Goal: Task Accomplishment & Management: Complete application form

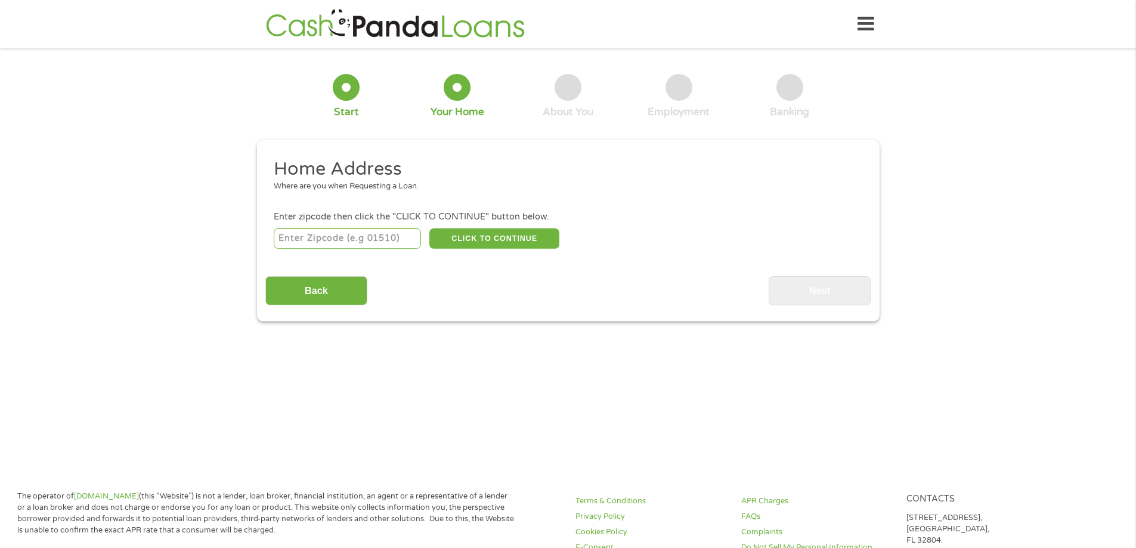
click at [355, 243] on input "number" at bounding box center [347, 238] width 147 height 20
type input "07031"
click at [521, 243] on button "CLICK TO CONTINUE" at bounding box center [494, 238] width 130 height 20
type input "07031"
type input "[GEOGRAPHIC_DATA]"
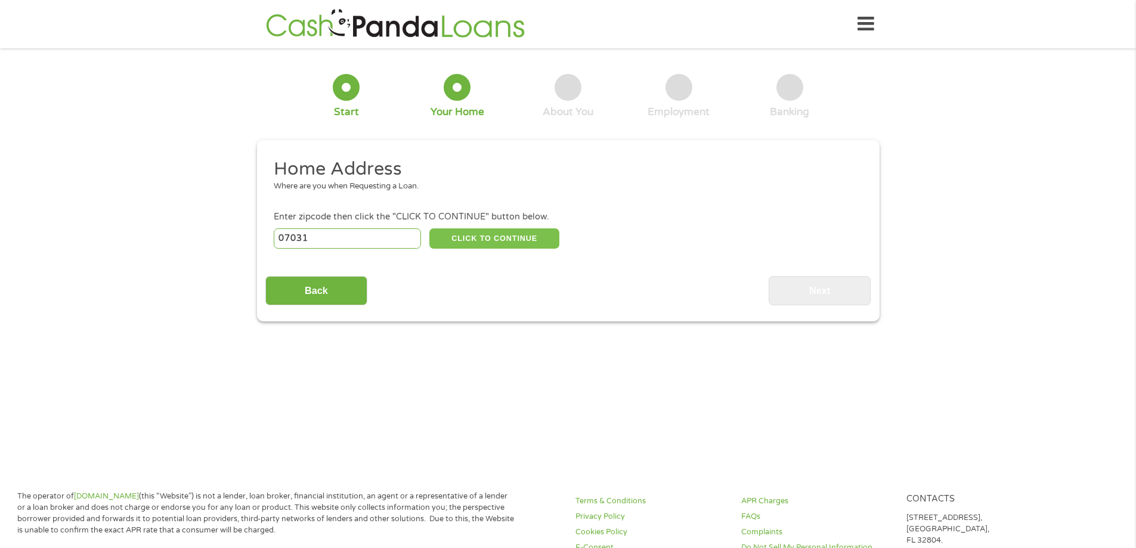
select select "[US_STATE]"
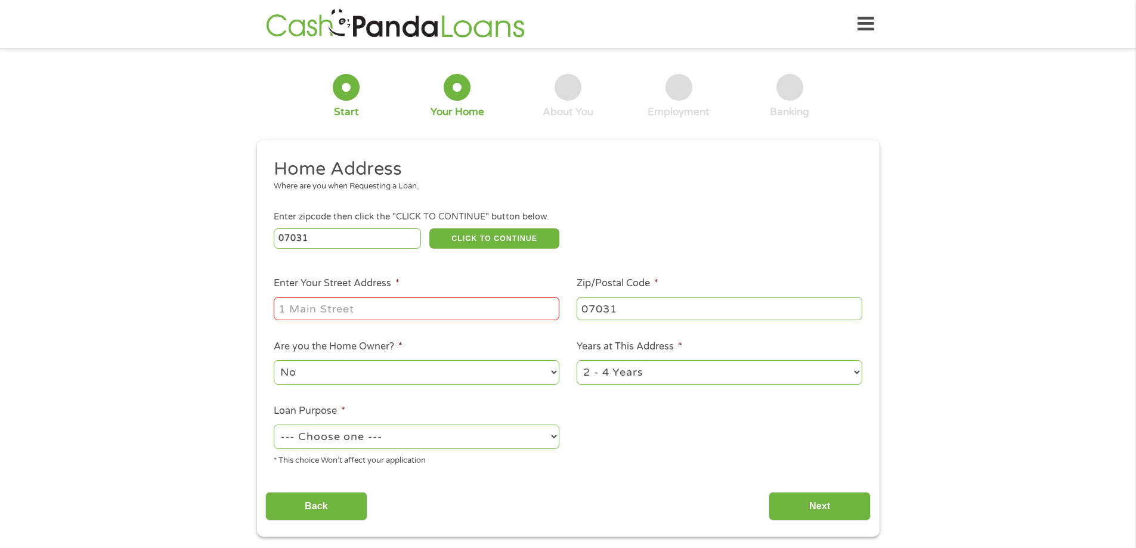
click at [351, 304] on input "Enter Your Street Address *" at bounding box center [417, 308] width 286 height 23
type input "[STREET_ADDRESS]"
click at [363, 373] on select "No Yes" at bounding box center [417, 372] width 286 height 24
click at [274, 360] on select "No Yes" at bounding box center [417, 372] width 286 height 24
click at [626, 383] on select "1 Year or less 1 - 2 Years 2 - 4 Years Over 4 Years" at bounding box center [720, 372] width 286 height 24
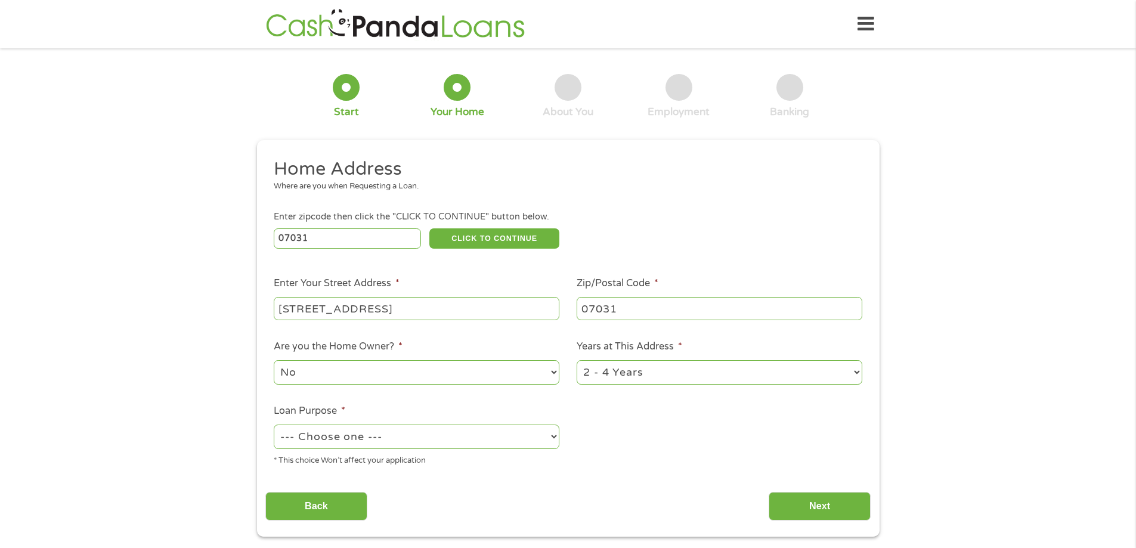
select select "12months"
click at [577, 360] on select "1 Year or less 1 - 2 Years 2 - 4 Years Over 4 Years" at bounding box center [720, 372] width 286 height 24
click at [324, 434] on select "--- Choose one --- Pay Bills Debt Consolidation Home Improvement Major Purchase…" at bounding box center [417, 437] width 286 height 24
select select "other"
click at [274, 425] on select "--- Choose one --- Pay Bills Debt Consolidation Home Improvement Major Purchase…" at bounding box center [417, 437] width 286 height 24
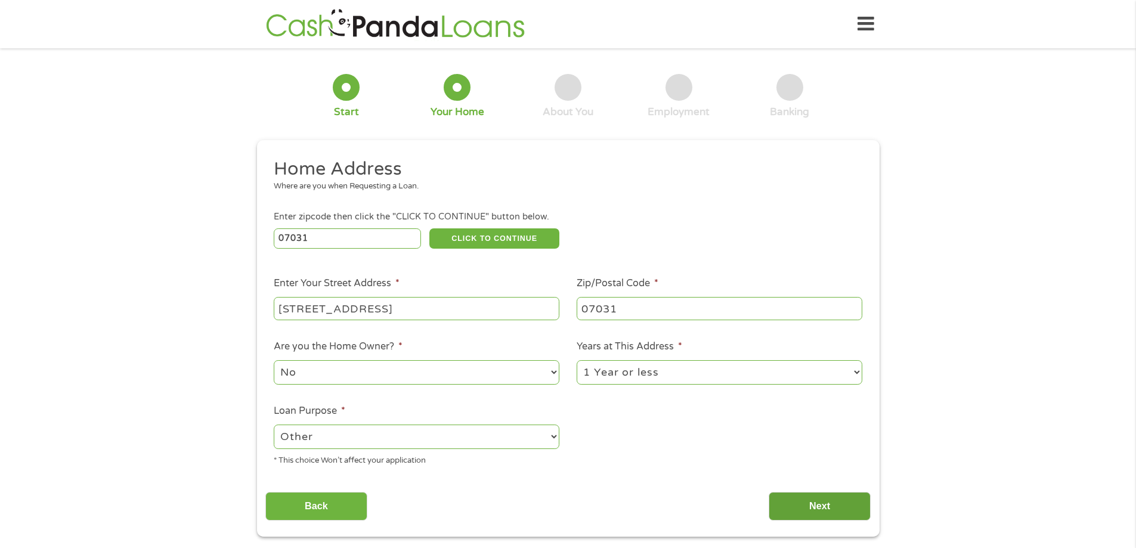
click at [830, 506] on input "Next" at bounding box center [820, 506] width 102 height 29
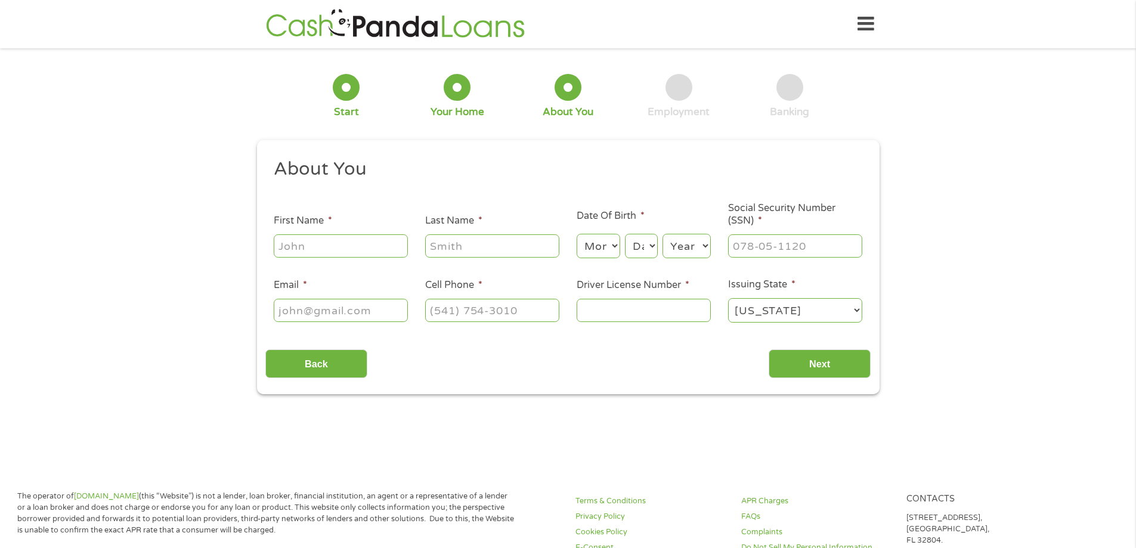
scroll to position [5, 5]
click at [335, 247] on input "First Name *" at bounding box center [341, 245] width 134 height 23
type input "[PERSON_NAME]"
type input "[EMAIL_ADDRESS][DOMAIN_NAME]"
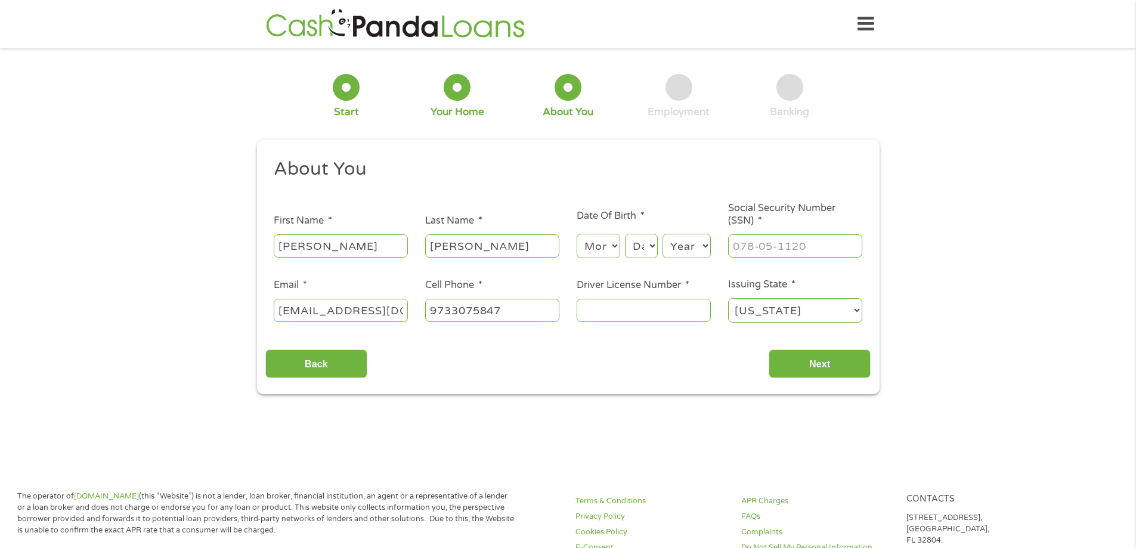
type input "[PHONE_NUMBER]"
click at [602, 313] on input "Driver License Number *" at bounding box center [644, 310] width 134 height 23
type input "r08661757458735"
click at [819, 353] on input "Next" at bounding box center [820, 363] width 102 height 29
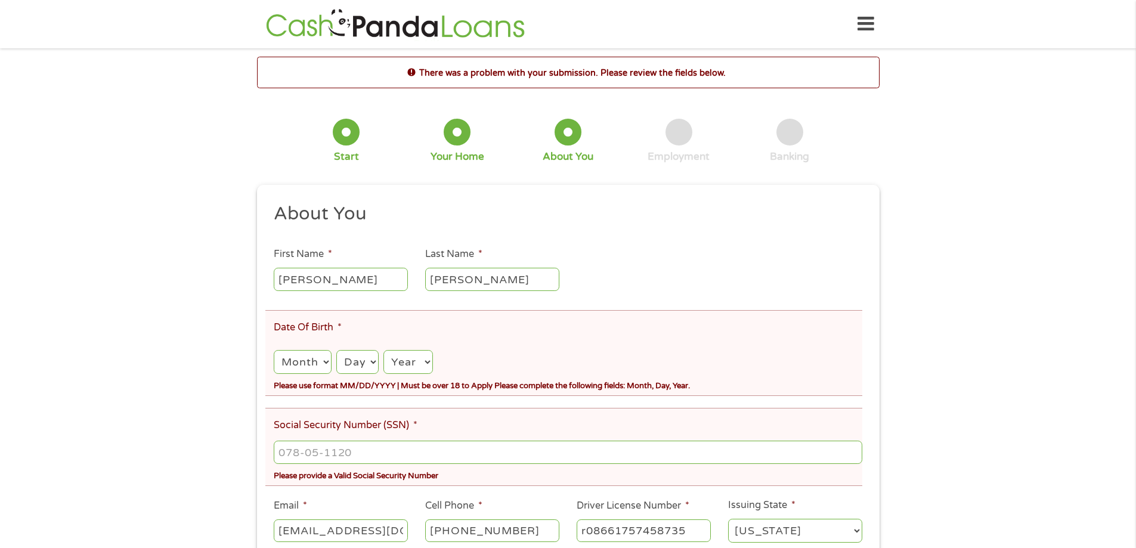
click at [299, 364] on select "Month 1 2 3 4 5 6 7 8 9 10 11 12" at bounding box center [302, 362] width 57 height 24
select select "8"
click at [274, 350] on select "Month 1 2 3 4 5 6 7 8 9 10 11 12" at bounding box center [302, 362] width 57 height 24
click at [283, 357] on select "Month 1 2 3 4 5 6 7 8 9 10 11 12" at bounding box center [302, 362] width 57 height 24
click at [346, 361] on select "Day 1 2 3 4 5 6 7 8 9 10 11 12 13 14 15 16 17 18 19 20 21 22 23 24 25 26 27 28 …" at bounding box center [357, 362] width 42 height 24
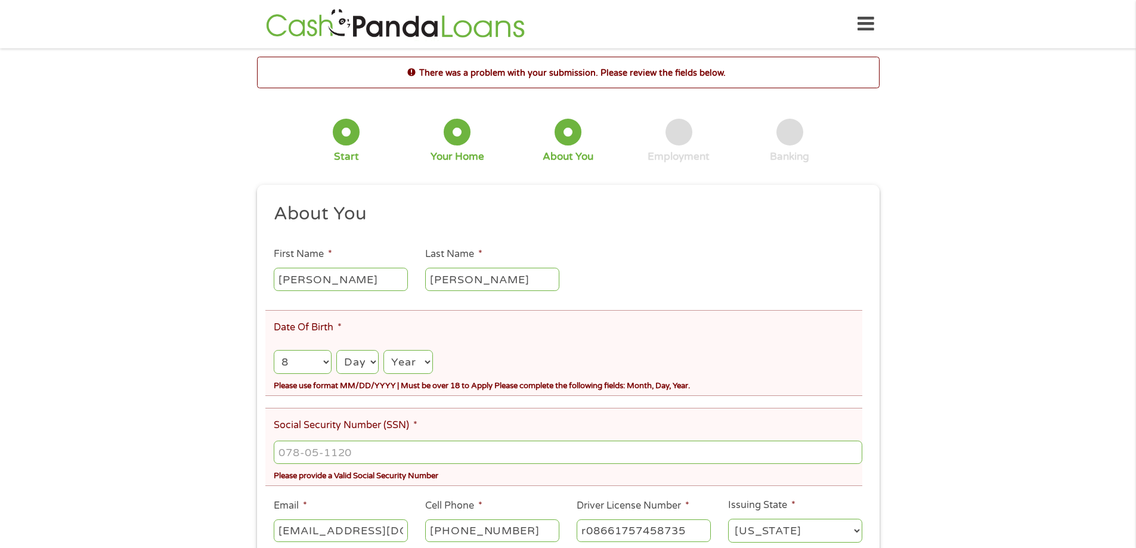
select select "9"
click at [336, 350] on select "Day 1 2 3 4 5 6 7 8 9 10 11 12 13 14 15 16 17 18 19 20 21 22 23 24 25 26 27 28 …" at bounding box center [357, 362] width 42 height 24
click at [406, 363] on select "Year [DATE] 2006 2005 2004 2003 2002 2001 2000 1999 1998 1997 1996 1995 1994 19…" at bounding box center [407, 362] width 49 height 24
select select "1973"
click at [383, 350] on select "Year [DATE] 2006 2005 2004 2003 2002 2001 2000 1999 1998 1997 1996 1995 1994 19…" at bounding box center [407, 362] width 49 height 24
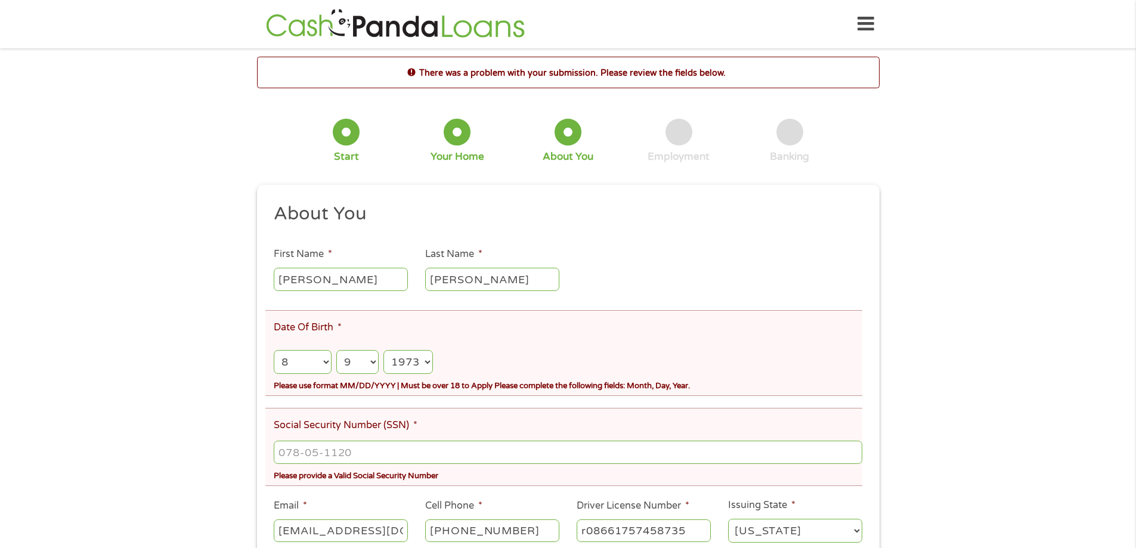
click at [317, 397] on ul "About You This field is hidden when viewing the form Title * --- Choose one ---…" at bounding box center [567, 378] width 605 height 352
click at [285, 364] on select "Month 1 2 3 4 5 6 7 8 9 10 11 12" at bounding box center [302, 362] width 57 height 24
click at [318, 368] on select "Month 1 2 3 4 5 6 7 8 9 10 11 12" at bounding box center [302, 362] width 57 height 24
click at [307, 454] on input "___-__-____" at bounding box center [568, 452] width 588 height 23
type input "150-82-1640"
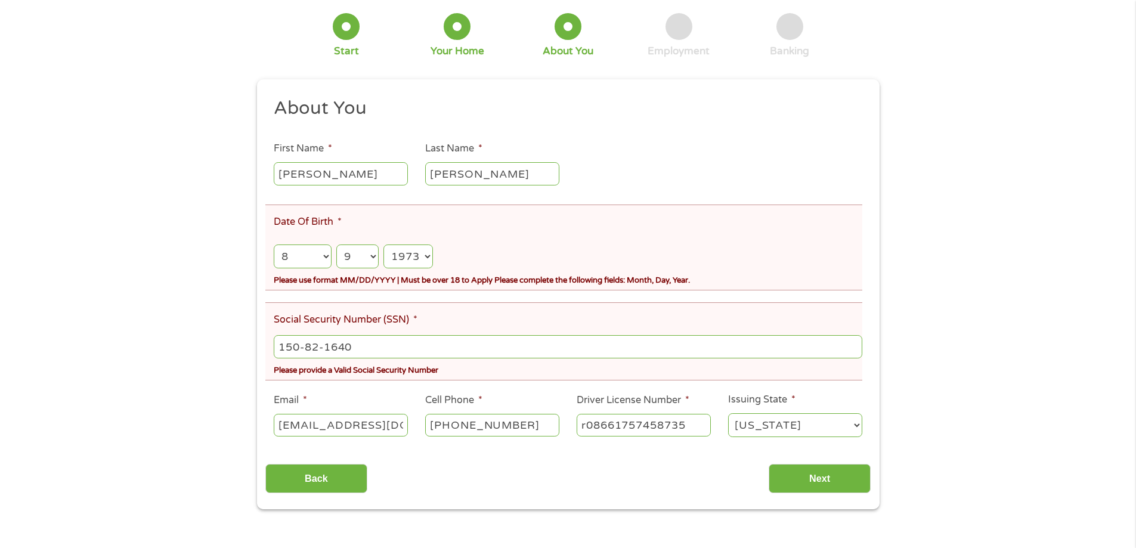
scroll to position [119, 0]
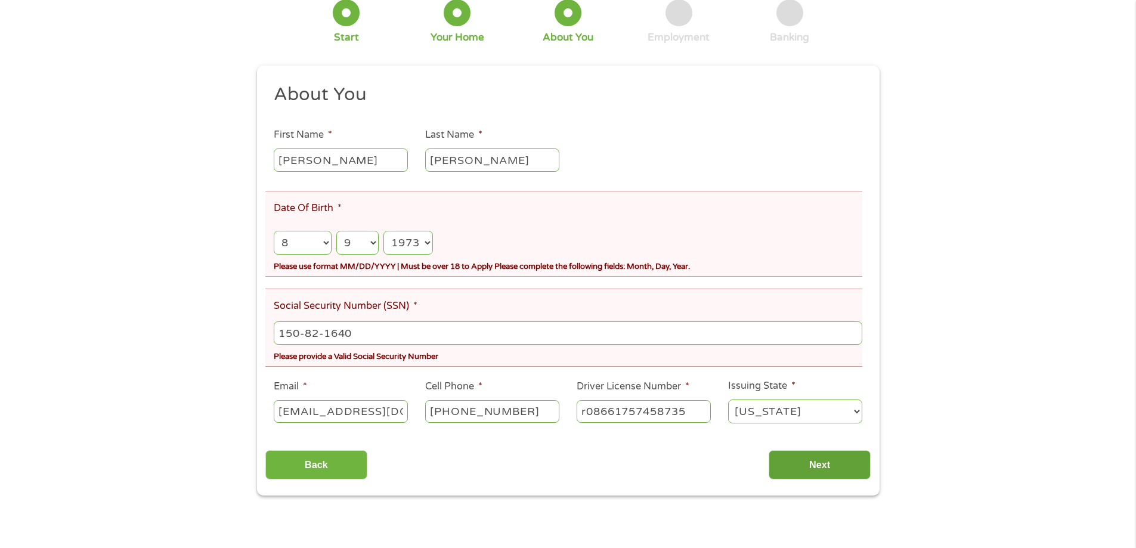
click at [805, 460] on input "Next" at bounding box center [820, 464] width 102 height 29
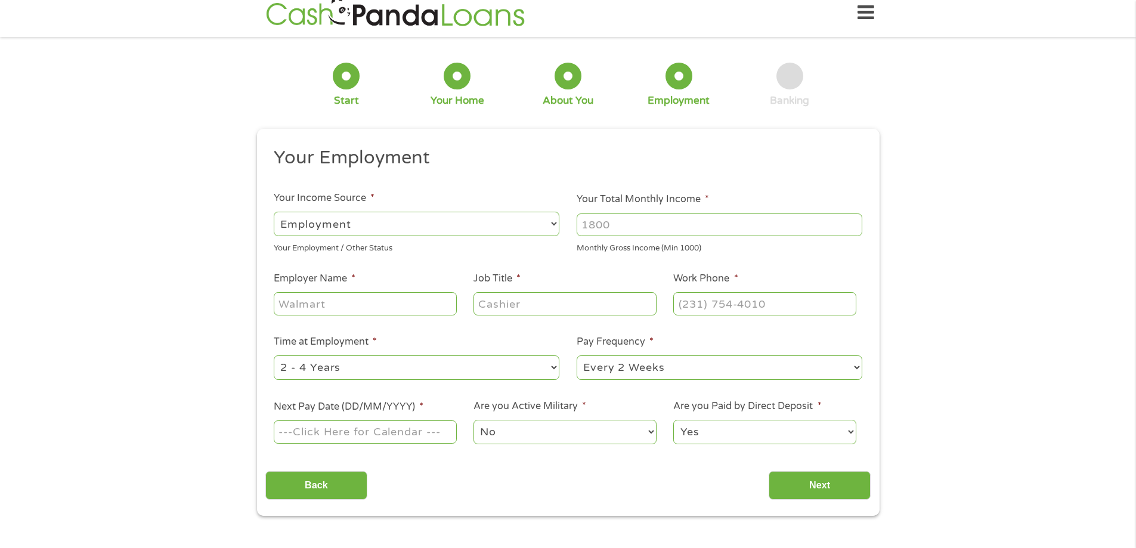
scroll to position [0, 0]
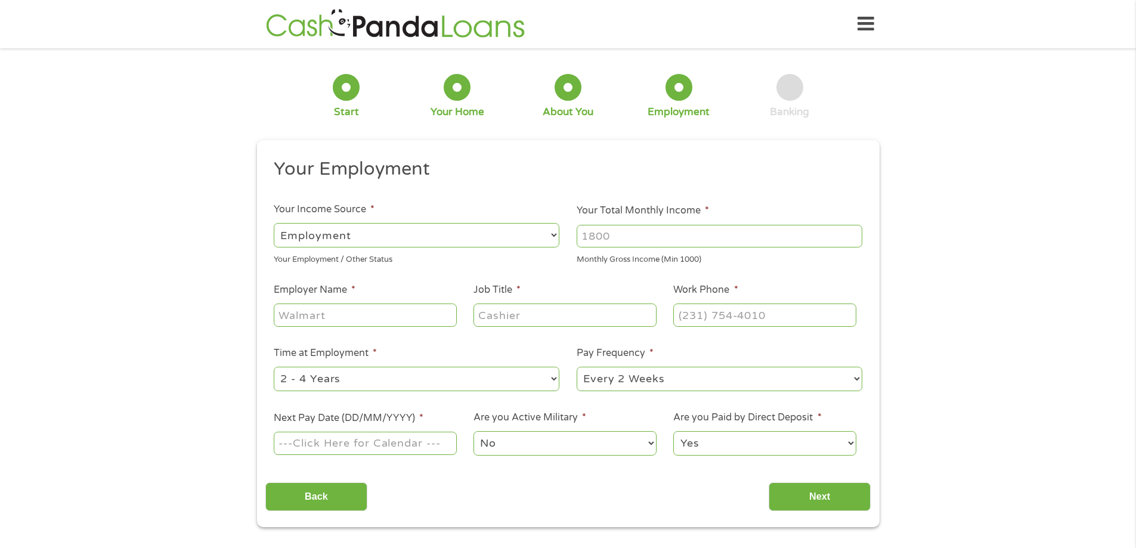
click at [628, 229] on input "Your Total Monthly Income *" at bounding box center [720, 236] width 286 height 23
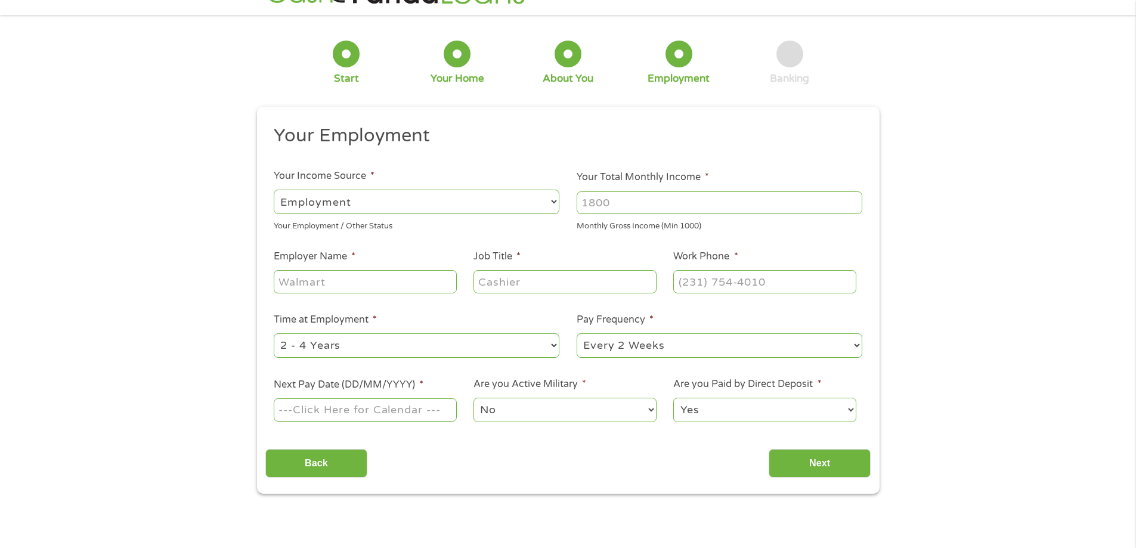
scroll to position [27, 0]
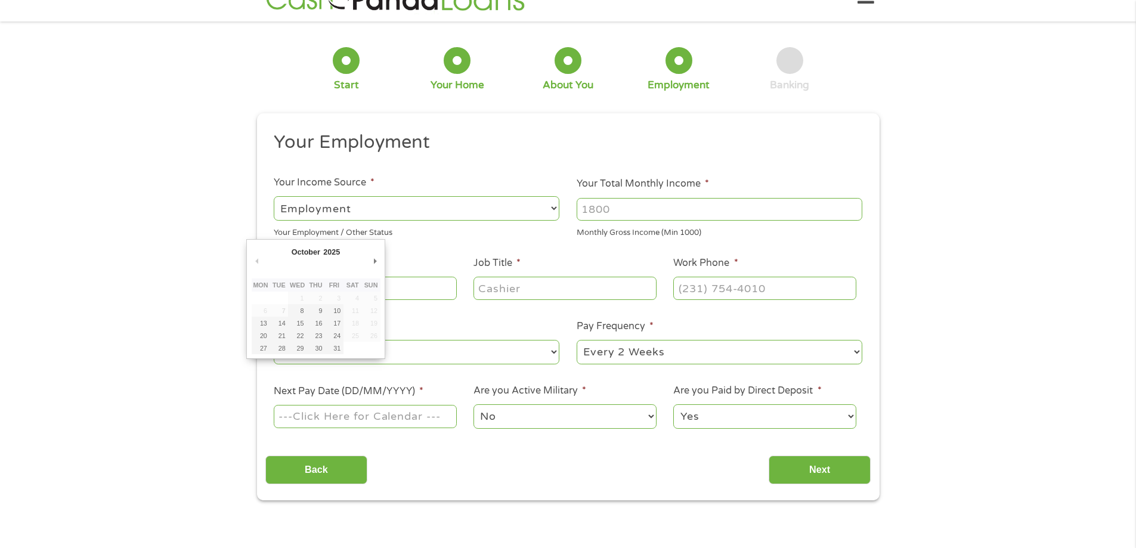
click at [379, 422] on input "Next Pay Date (DD/MM/YYYY) *" at bounding box center [365, 416] width 182 height 23
type input "[DATE]"
click at [522, 415] on select "No Yes" at bounding box center [565, 416] width 182 height 24
click at [694, 417] on select "Yes No" at bounding box center [764, 416] width 182 height 24
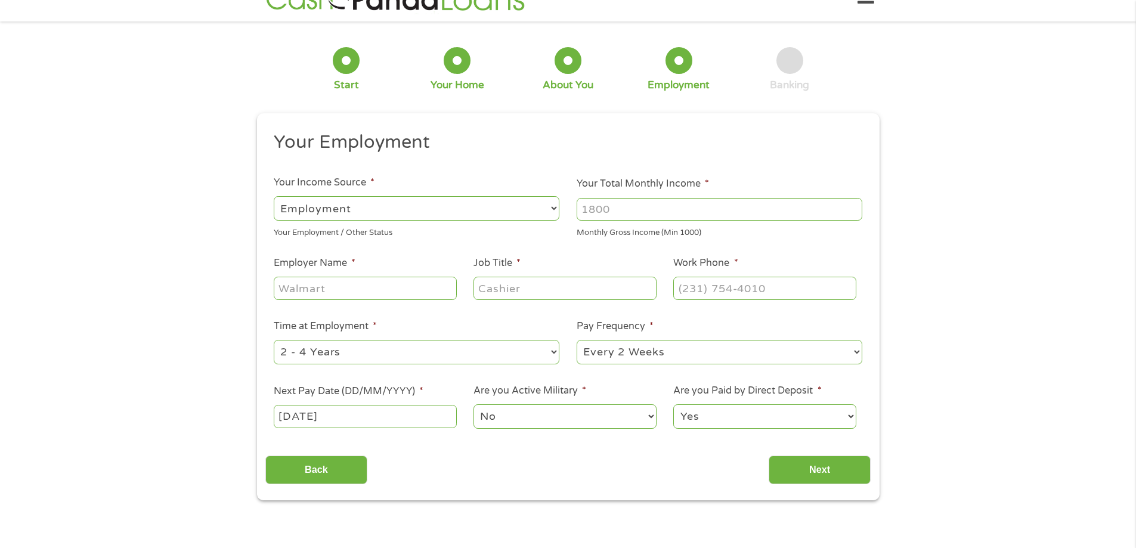
click at [694, 417] on select "Yes No" at bounding box center [764, 416] width 182 height 24
click at [611, 353] on select "--- Choose one --- Every 2 Weeks Every Week Monthly Semi-Monthly" at bounding box center [720, 352] width 286 height 24
click at [372, 360] on select "--- Choose one --- 1 Year or less 1 - 2 Years 2 - 4 Years Over 4 Years" at bounding box center [417, 352] width 286 height 24
click at [334, 288] on input "Employer Name *" at bounding box center [365, 288] width 182 height 23
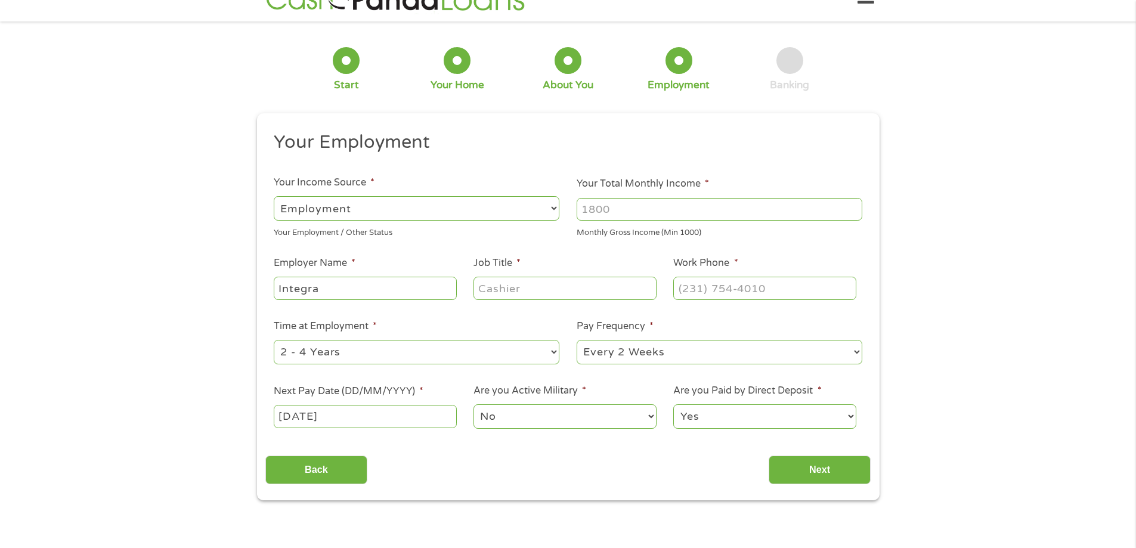
type input "Integra"
type input "M"
type input "Integra Management"
type input "Accountant"
click at [707, 209] on input "Your Total Monthly Income *" at bounding box center [720, 209] width 286 height 23
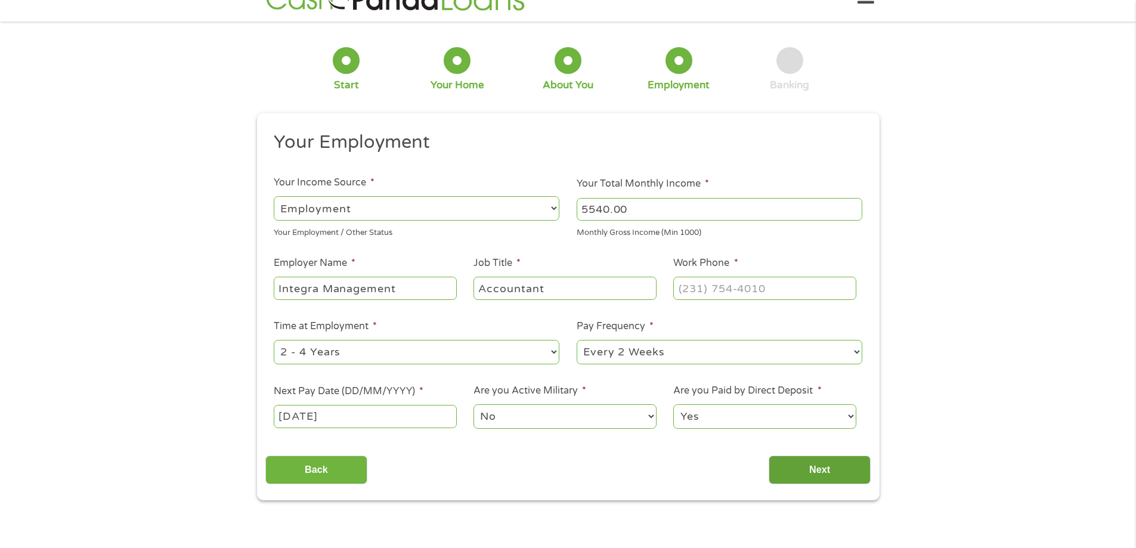
type input "5540.00"
click at [824, 469] on input "Next" at bounding box center [820, 470] width 102 height 29
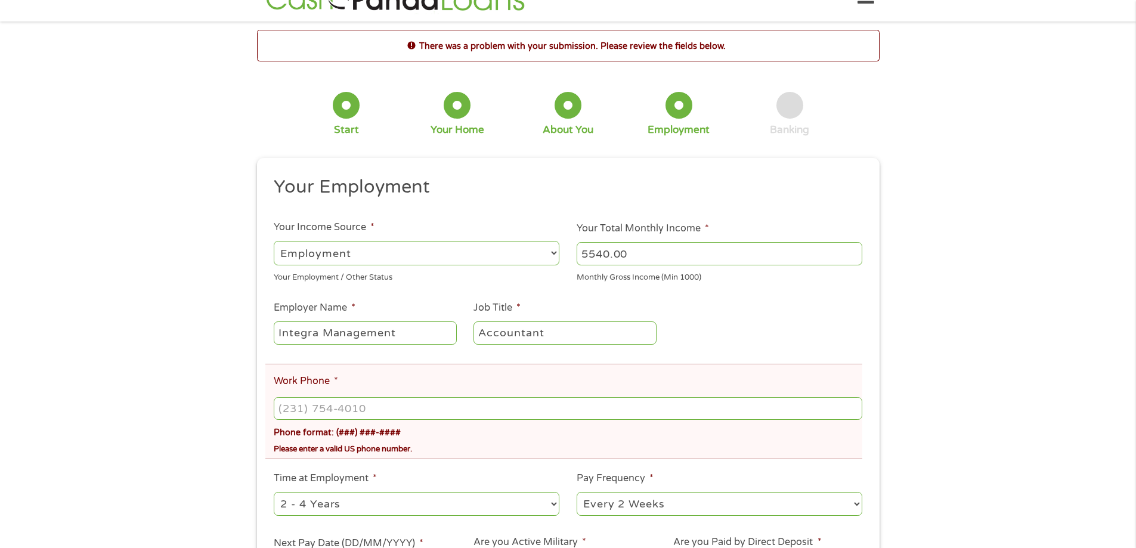
scroll to position [0, 0]
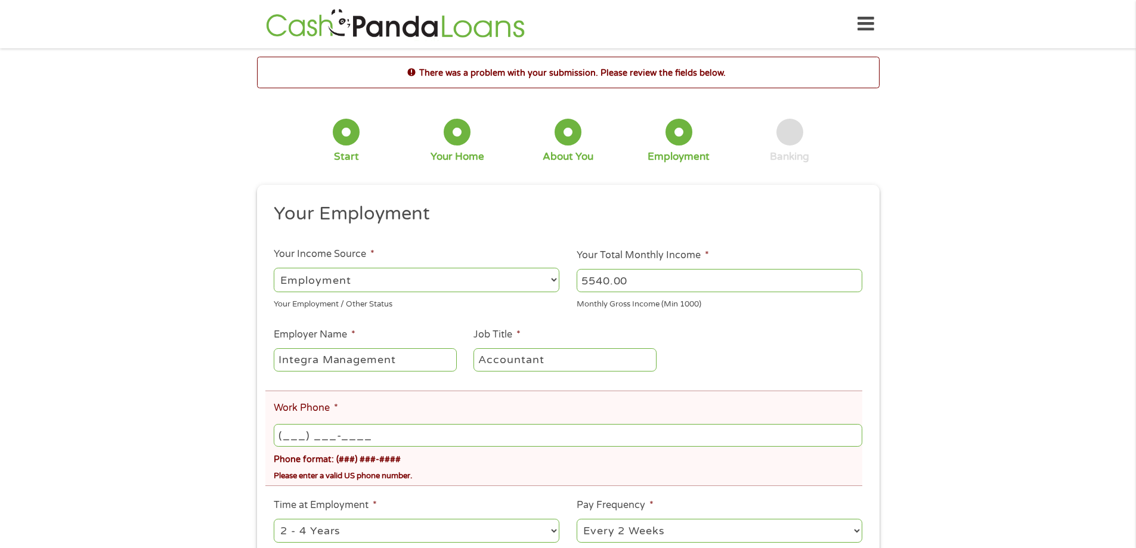
click at [305, 437] on input "(___) ___-____" at bounding box center [568, 435] width 588 height 23
type input "[PHONE_NUMBER]"
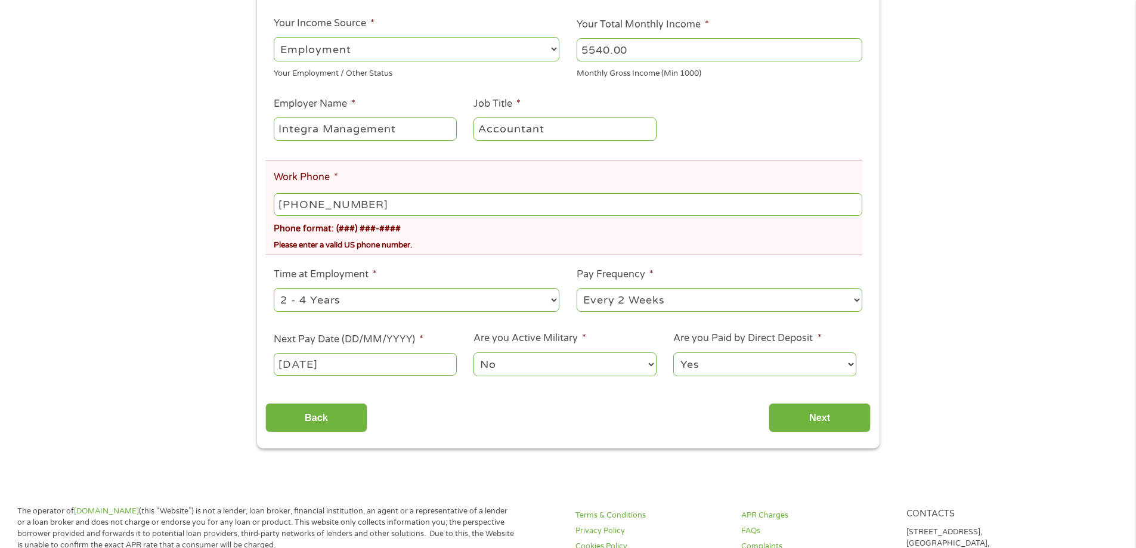
scroll to position [239, 0]
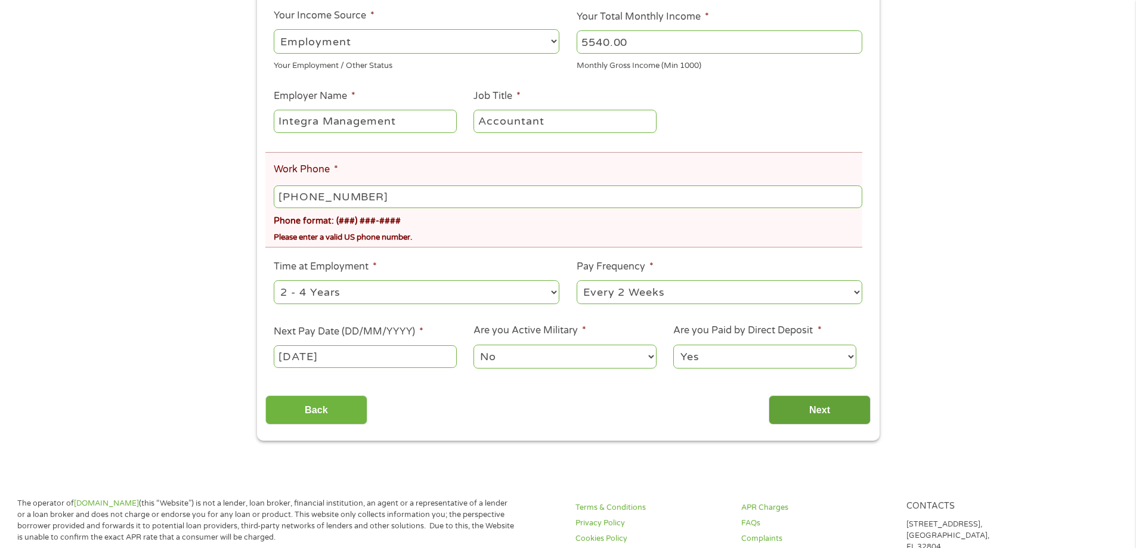
click at [830, 413] on input "Next" at bounding box center [820, 409] width 102 height 29
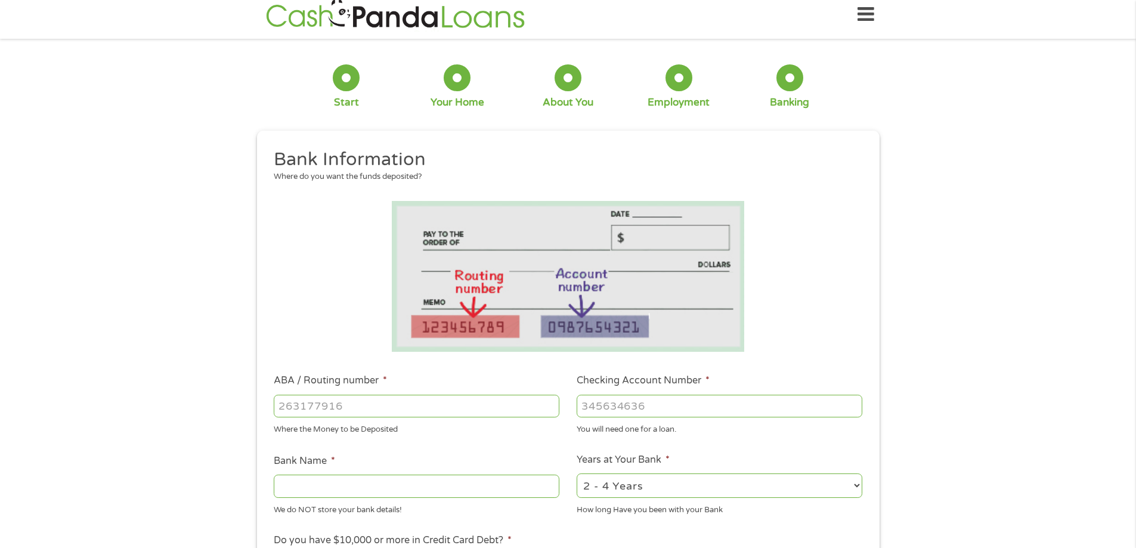
scroll to position [0, 0]
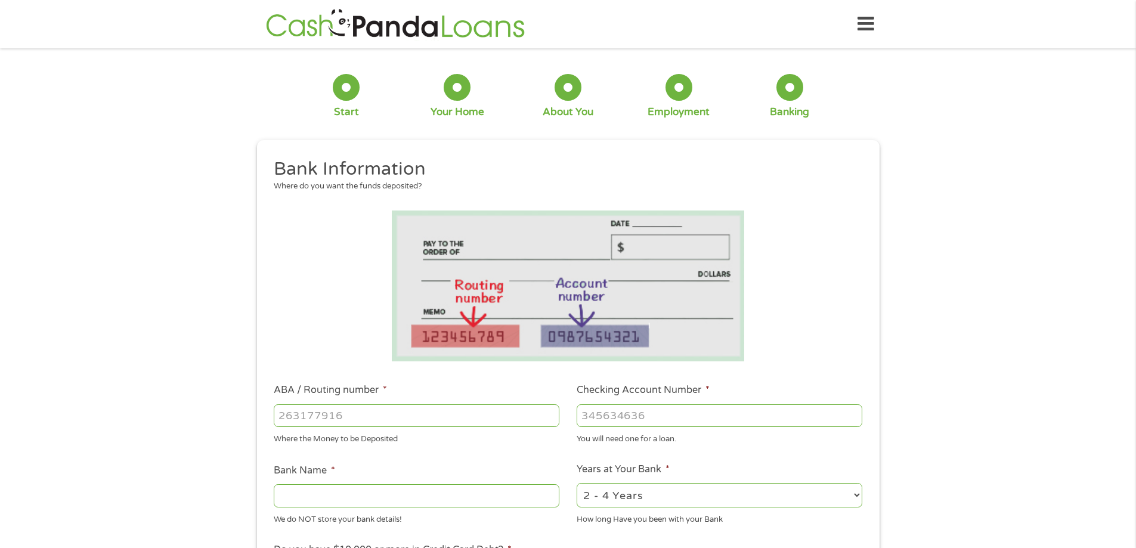
click at [355, 413] on input "ABA / Routing number *" at bounding box center [417, 415] width 286 height 23
click at [307, 425] on input "ABA / Routing number *" at bounding box center [417, 415] width 286 height 23
drag, startPoint x: 355, startPoint y: 417, endPoint x: 269, endPoint y: 416, distance: 85.9
click at [269, 416] on li "ABA / Routing number * Where the Money to be Deposited" at bounding box center [416, 414] width 303 height 62
click at [296, 413] on input "ABA / Routing number *" at bounding box center [417, 415] width 286 height 23
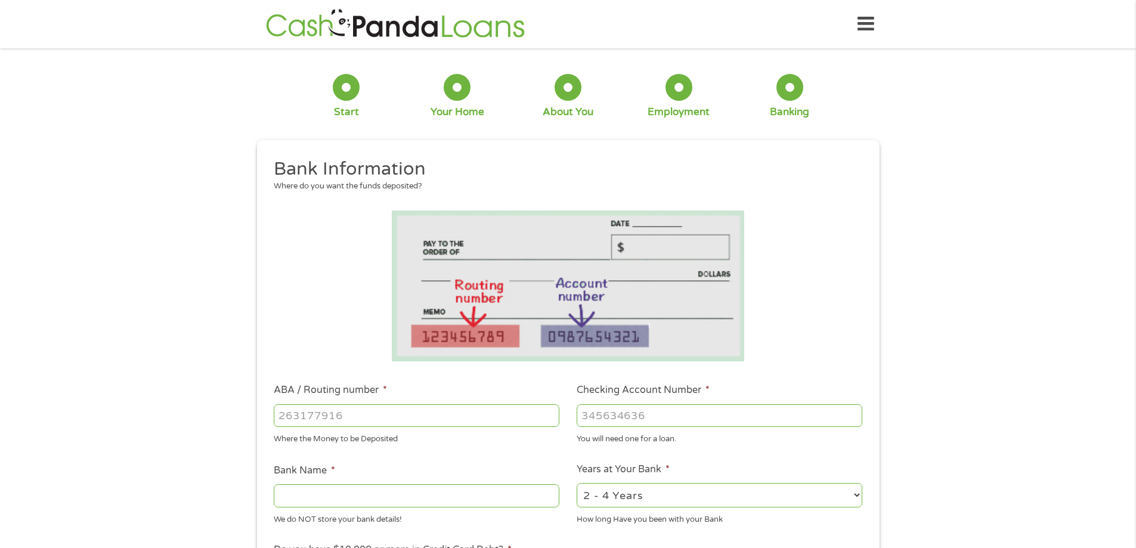
click at [298, 412] on input "ABA / Routing number *" at bounding box center [417, 415] width 286 height 23
type input "031101334"
type input "SoFi Bank, National Association"
type input "031101334"
click at [607, 417] on input "Checking Account Number *" at bounding box center [720, 415] width 286 height 23
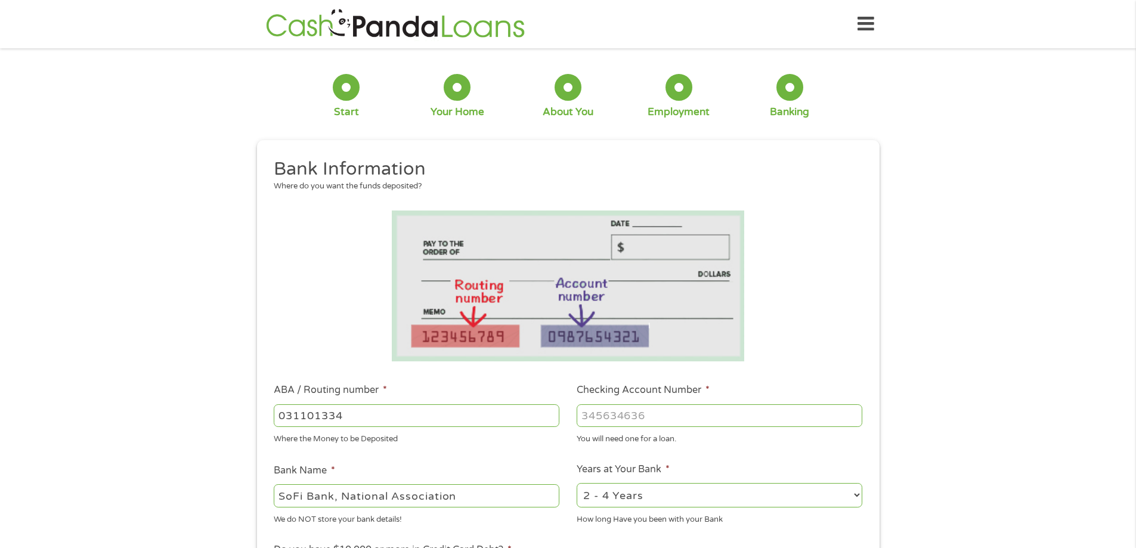
click at [622, 424] on input "Checking Account Number *" at bounding box center [720, 415] width 286 height 23
type input "411049548978"
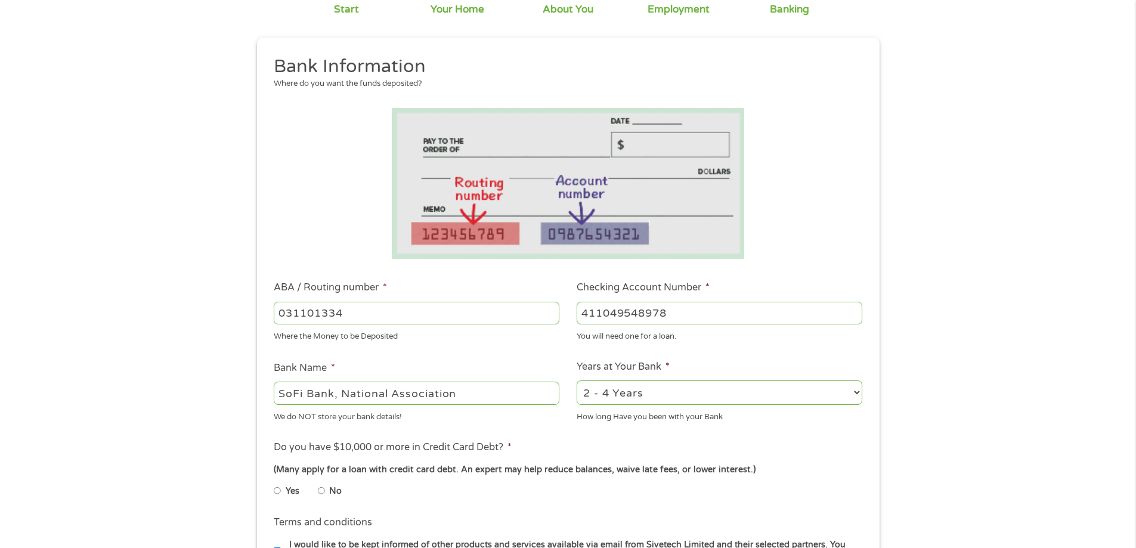
scroll to position [119, 0]
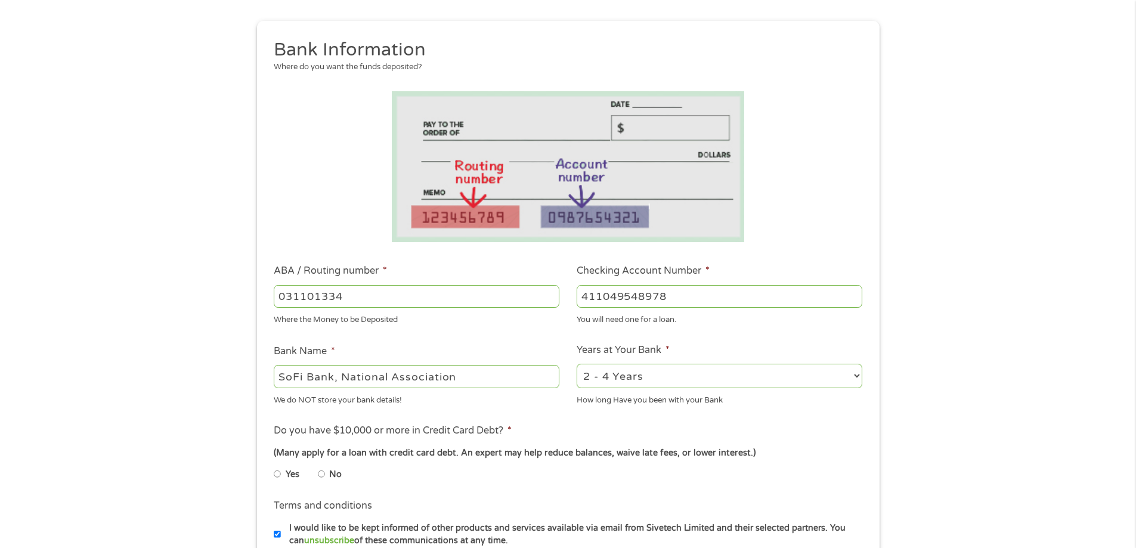
click at [608, 372] on select "2 - 4 Years 6 - 12 Months 1 - 2 Years Over 4 Years" at bounding box center [720, 376] width 286 height 24
select select "12months"
click at [577, 364] on select "2 - 4 Years 6 - 12 Months 1 - 2 Years Over 4 Years" at bounding box center [720, 376] width 286 height 24
click at [280, 472] on input "Yes" at bounding box center [277, 474] width 7 height 19
radio input "true"
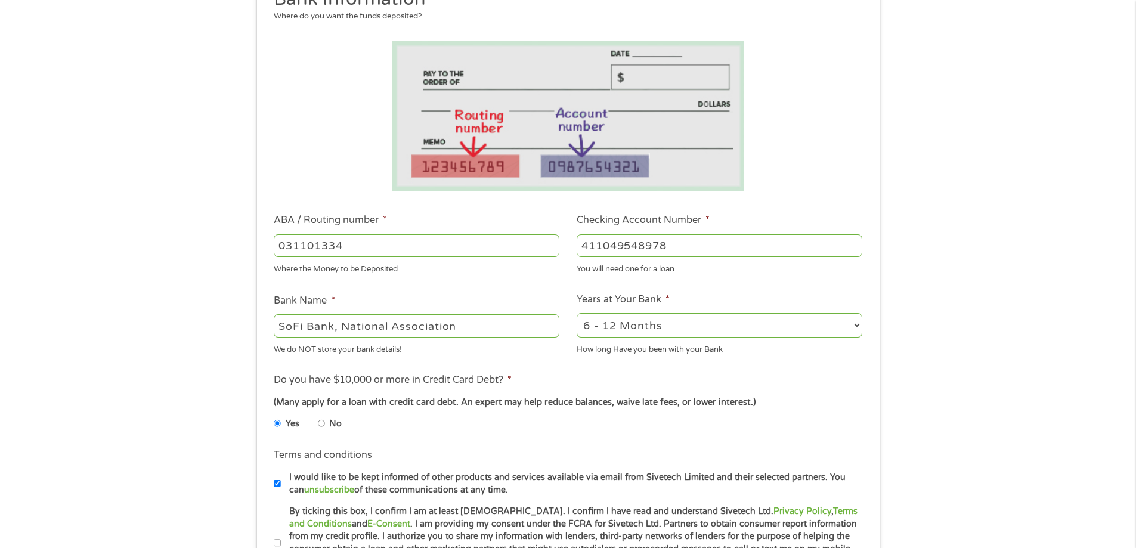
scroll to position [239, 0]
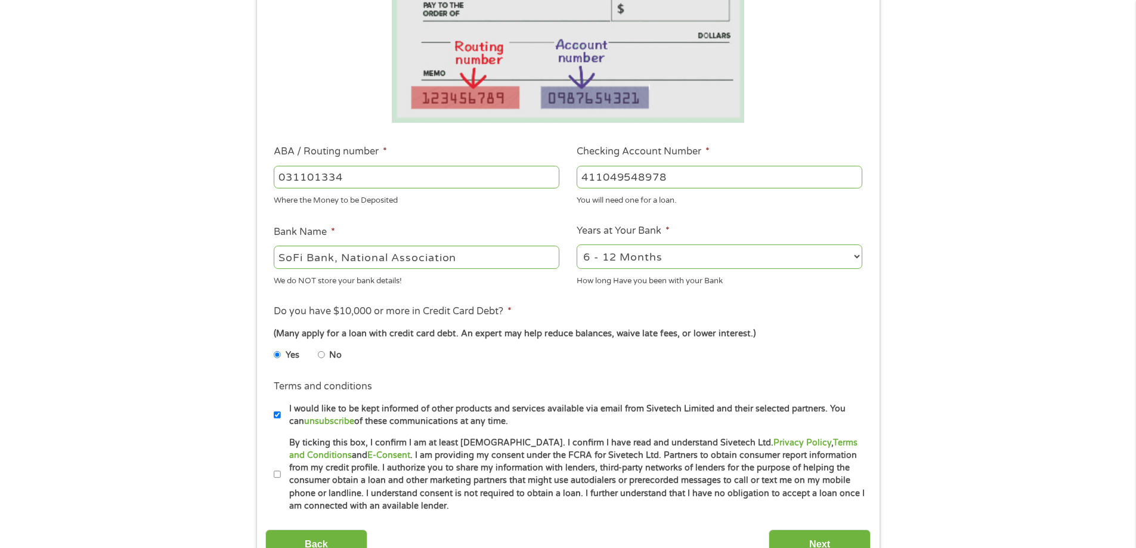
click at [283, 465] on label "By ticking this box, I confirm I am at least [DEMOGRAPHIC_DATA]. I confirm I ha…" at bounding box center [573, 475] width 585 height 76
click at [281, 465] on input "By ticking this box, I confirm I am at least [DEMOGRAPHIC_DATA]. I confirm I ha…" at bounding box center [277, 474] width 7 height 19
checkbox input "true"
click at [812, 534] on input "Next" at bounding box center [820, 544] width 102 height 29
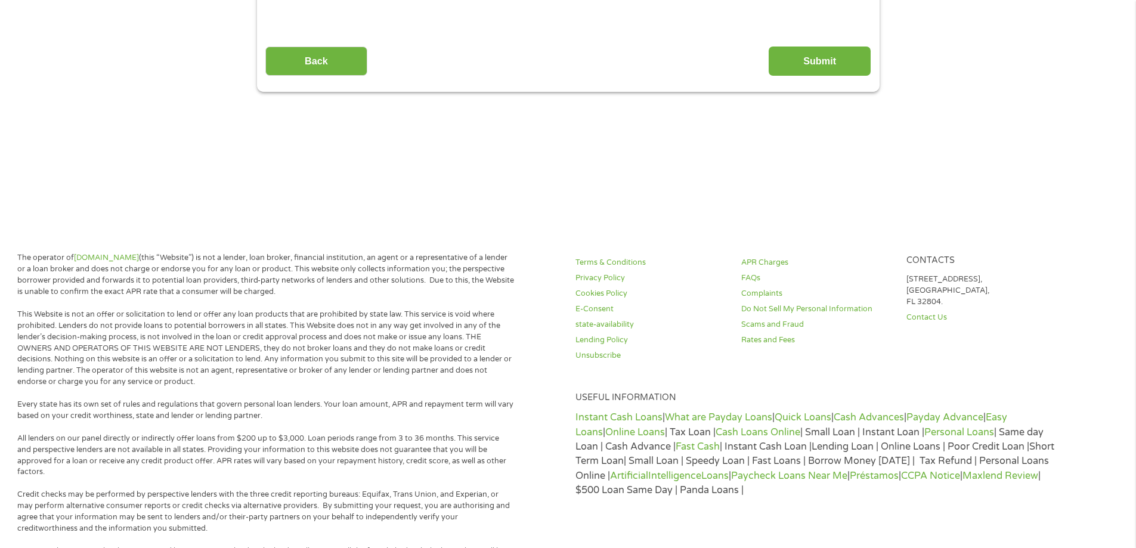
scroll to position [13, 0]
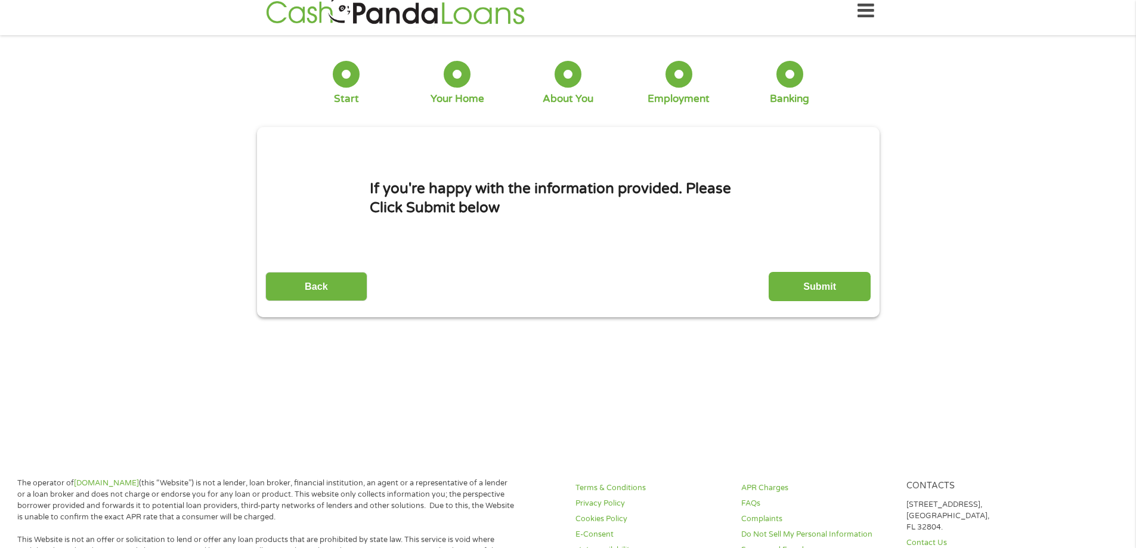
scroll to position [0, 0]
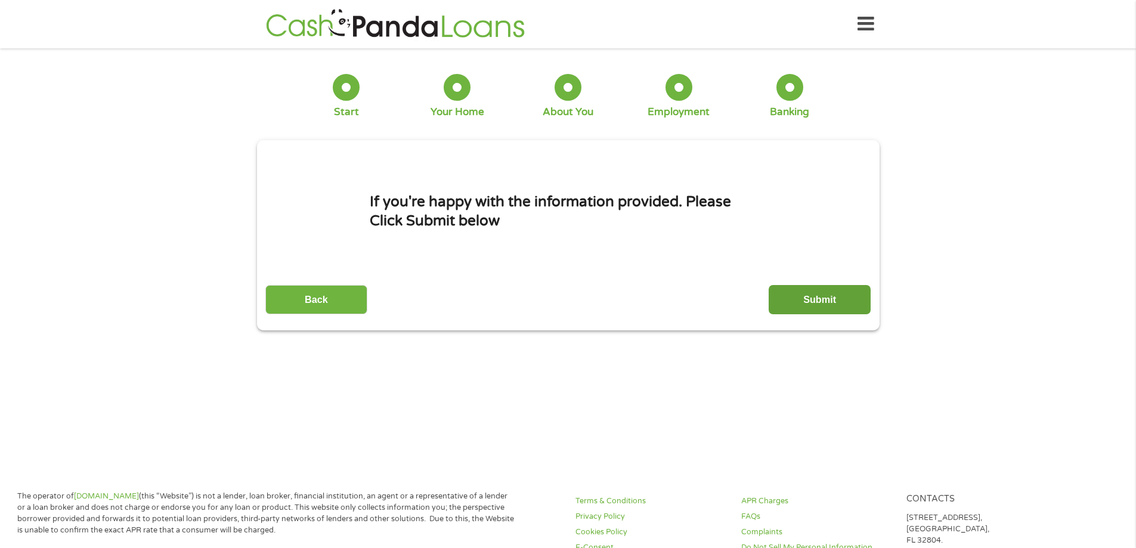
click at [788, 295] on input "Submit" at bounding box center [820, 299] width 102 height 29
